Goal: Contribute content

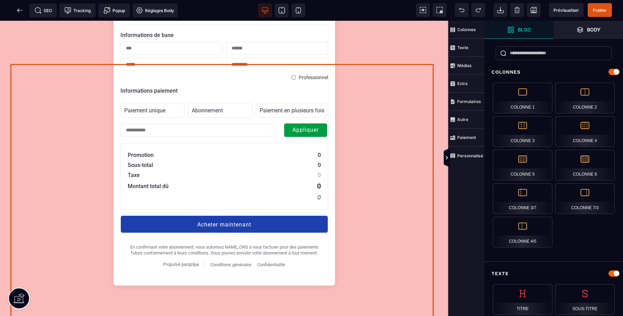
scroll to position [750, 0]
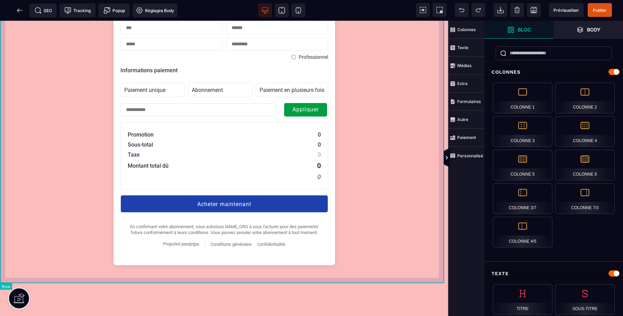
click at [396, 276] on div "Destination R.E.V.E - Voyage en Business Class Unit price 1,50 € Informations d…" at bounding box center [224, 119] width 448 height 314
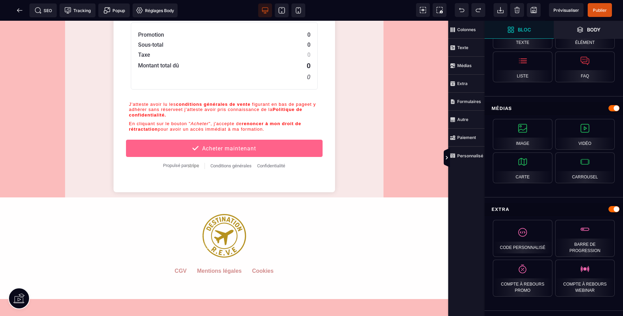
scroll to position [404, 0]
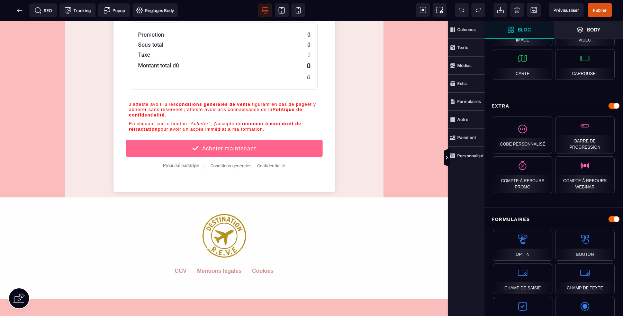
click at [472, 141] on span "Paiement" at bounding box center [466, 138] width 36 height 18
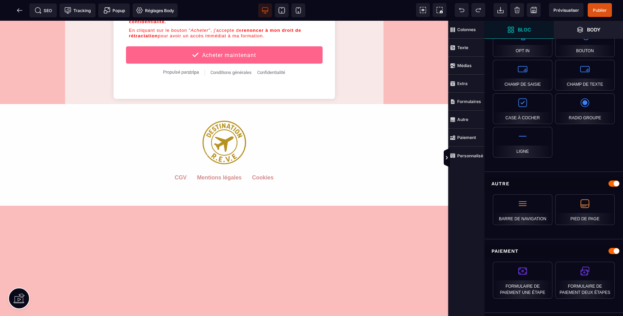
scroll to position [586, 0]
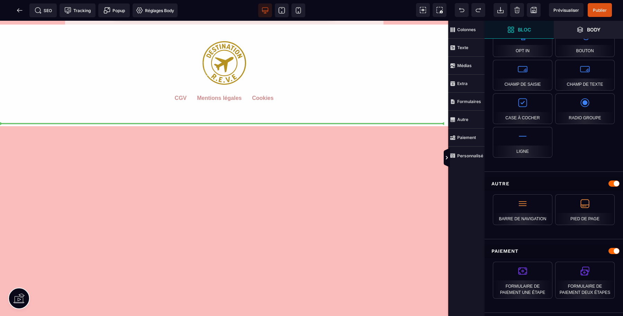
select select "**********"
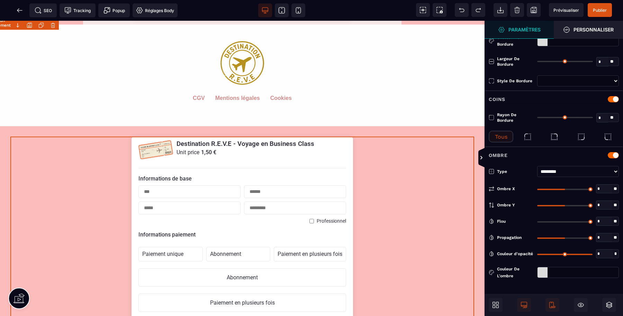
type input "*"
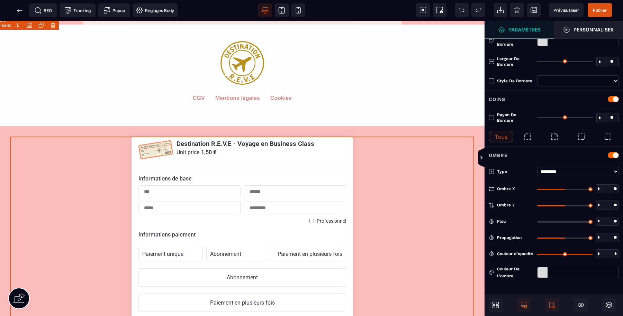
select select "**********"
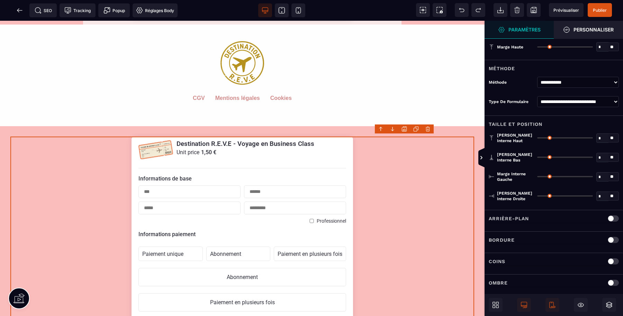
scroll to position [602, 0]
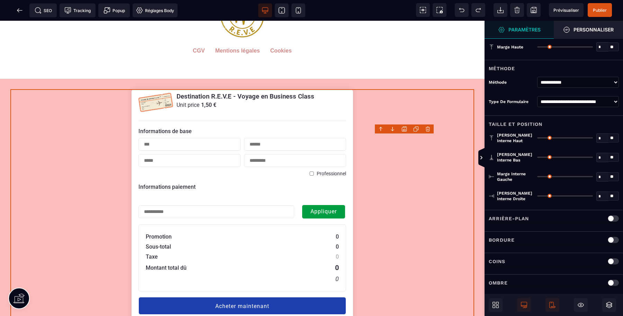
select select "**********"
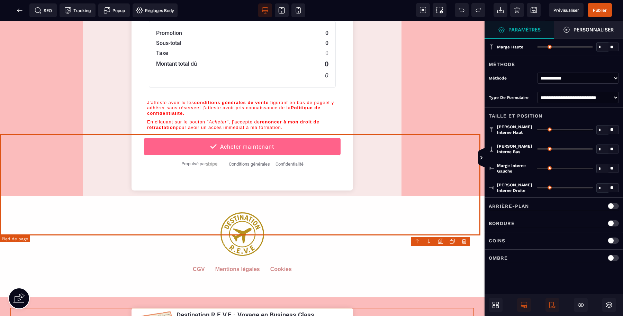
scroll to position [413, 0]
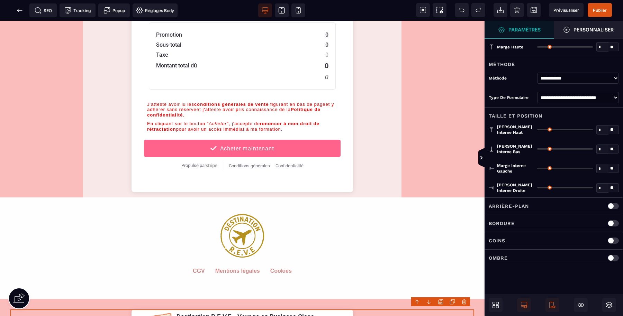
click at [545, 78] on select "**********" at bounding box center [578, 78] width 82 height 11
click at [514, 76] on div "Méthode" at bounding box center [511, 78] width 45 height 7
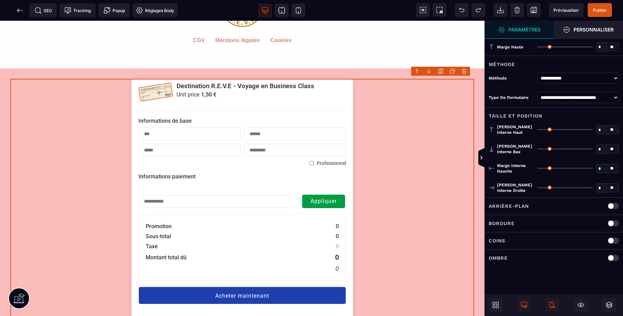
scroll to position [759, 0]
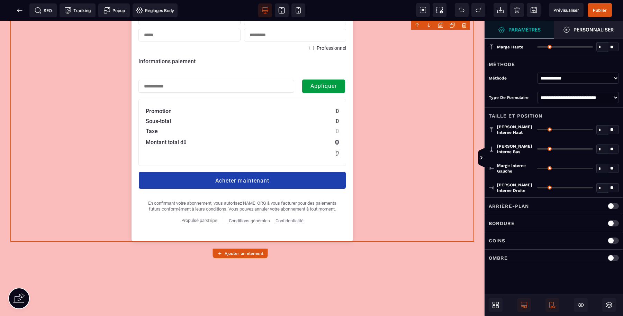
click at [602, 10] on span "Publier" at bounding box center [600, 10] width 14 height 5
click at [565, 4] on span "Prévisualiser" at bounding box center [566, 10] width 35 height 14
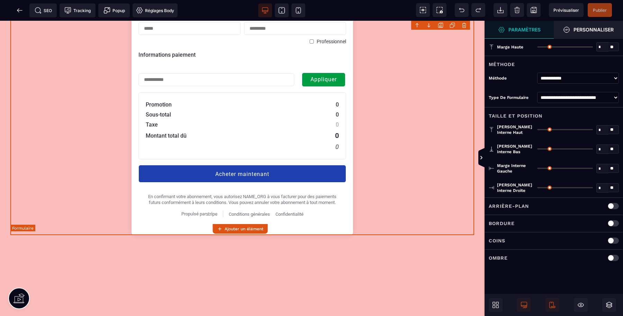
scroll to position [672, 0]
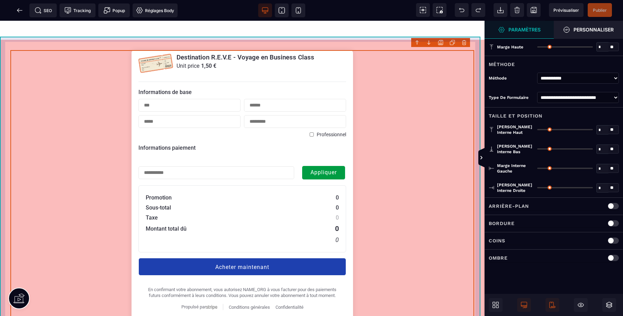
click at [479, 47] on div "Destination R.E.V.E - Voyage en Business Class Unit price 1,50 € Informations d…" at bounding box center [242, 189] width 485 height 299
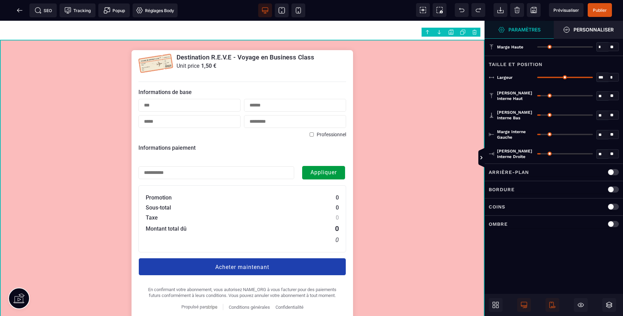
click at [474, 32] on body "B I U S A ******* Ajouter une colonne" at bounding box center [311, 158] width 623 height 316
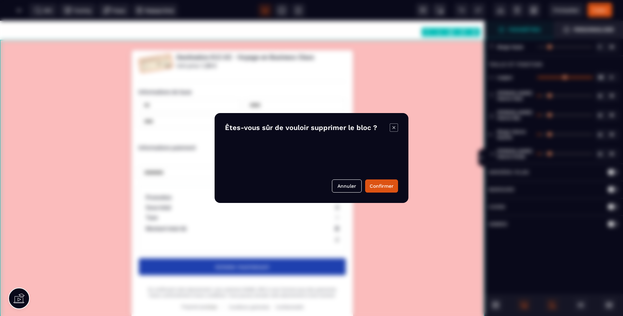
click at [376, 184] on button "Confirmer" at bounding box center [381, 186] width 33 height 13
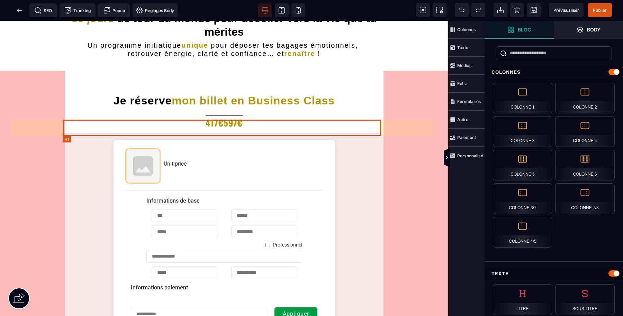
scroll to position [144, 0]
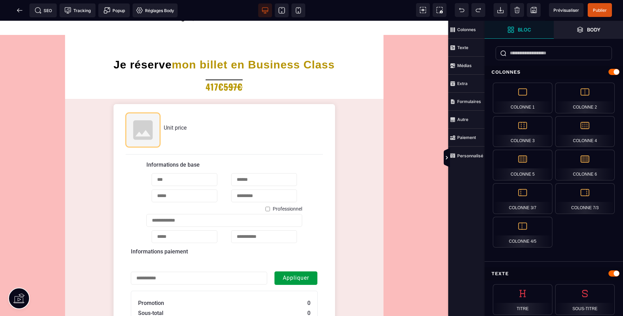
click at [571, 7] on span "Prévisualiser" at bounding box center [566, 10] width 35 height 14
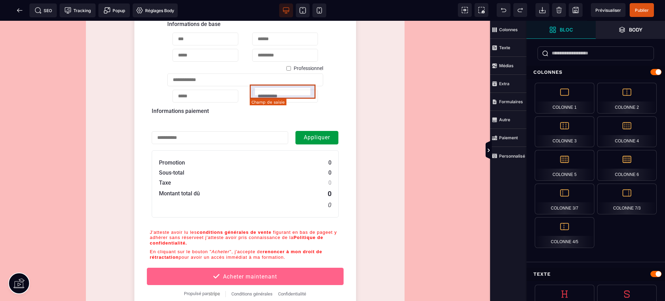
scroll to position [220, 0]
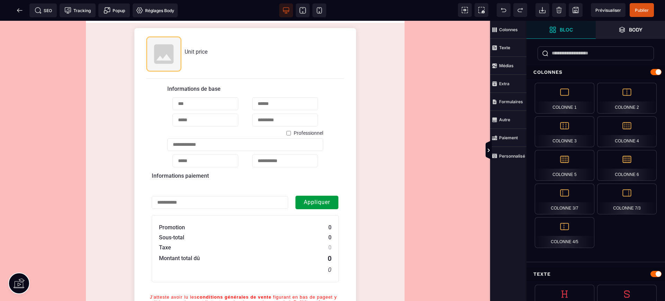
click at [20, 11] on icon at bounding box center [19, 10] width 7 height 7
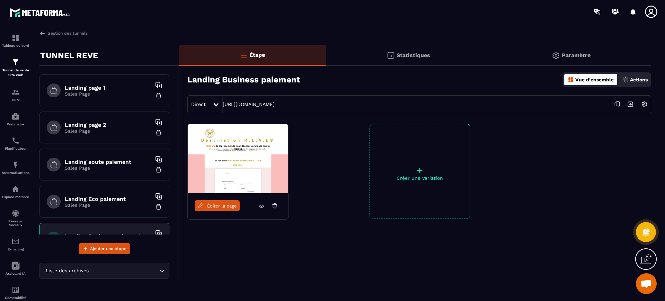
click at [0, 0] on img at bounding box center [0, 0] width 0 height 0
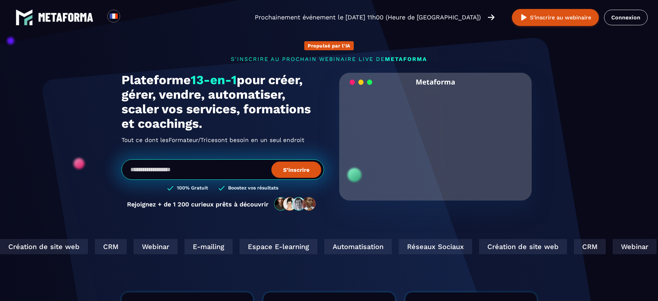
click at [634, 19] on link "Connexion" at bounding box center [626, 18] width 44 height 16
